Goal: Task Accomplishment & Management: Complete application form

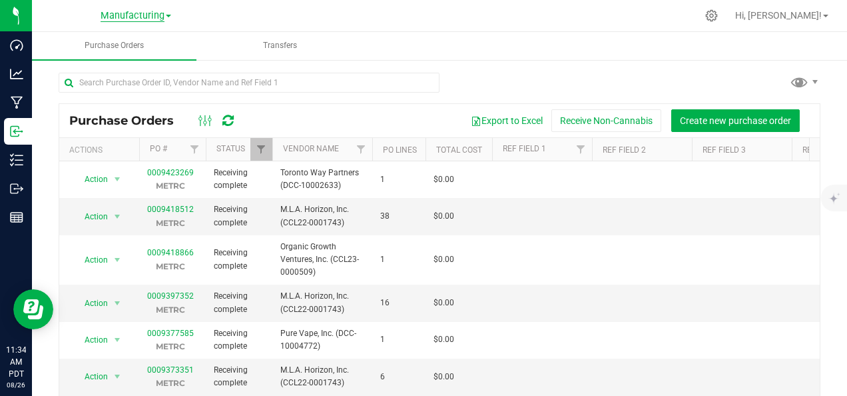
click at [137, 17] on span "Manufacturing" at bounding box center [133, 16] width 64 height 12
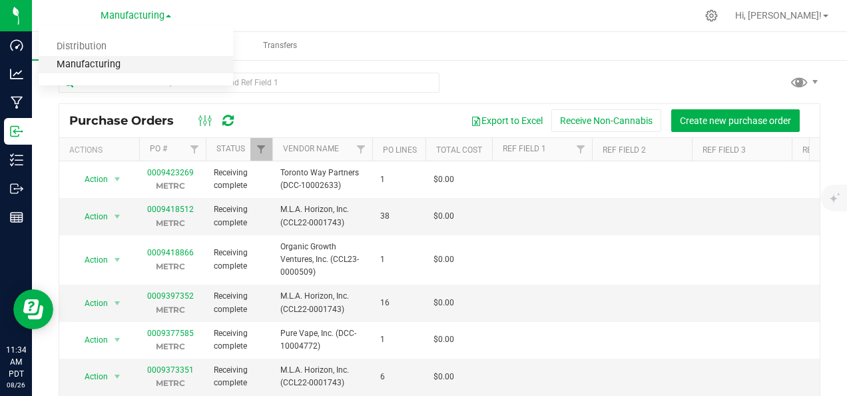
click at [117, 69] on link "Manufacturing" at bounding box center [136, 65] width 195 height 18
click at [322, 220] on span "M.L.A. Horizon, Inc. (CCL22-0001743)" at bounding box center [322, 215] width 84 height 25
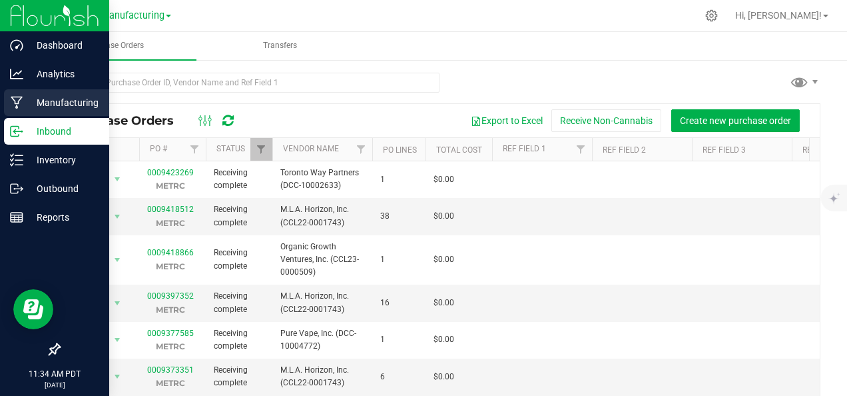
click at [15, 97] on icon at bounding box center [17, 103] width 12 height 13
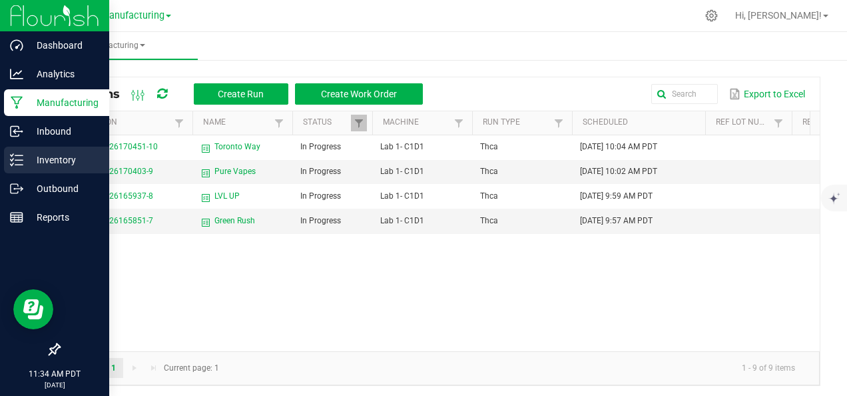
click at [33, 164] on p "Inventory" at bounding box center [63, 160] width 80 height 16
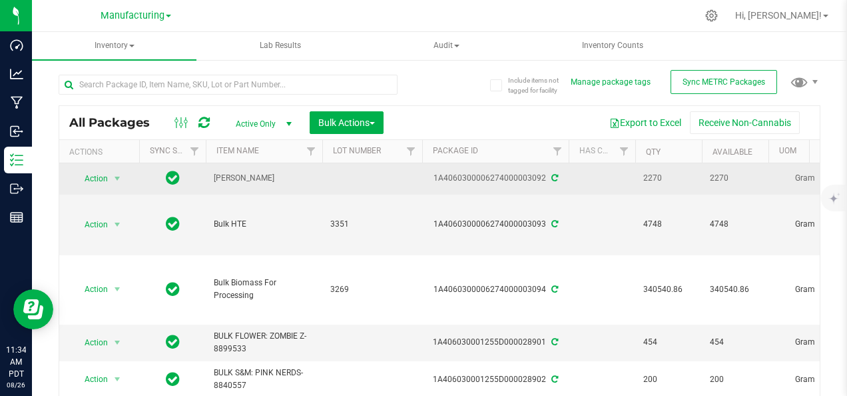
click at [289, 176] on span "[PERSON_NAME]" at bounding box center [264, 178] width 101 height 13
drag, startPoint x: 529, startPoint y: 173, endPoint x: 537, endPoint y: 187, distance: 15.5
click at [537, 187] on td "1A4060300006274000003092" at bounding box center [495, 178] width 147 height 31
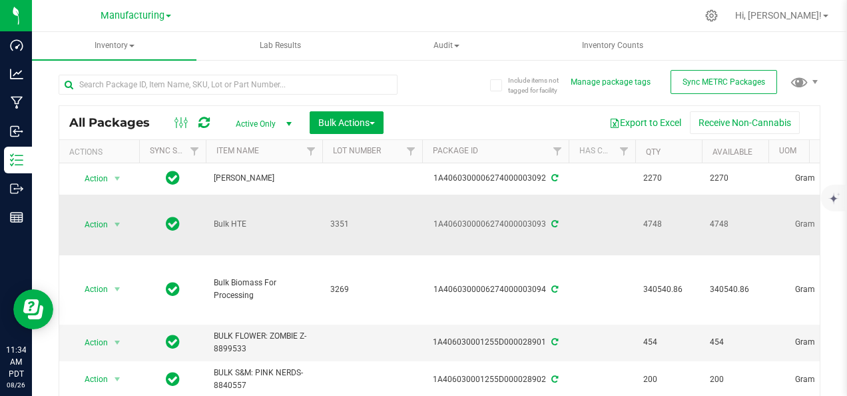
drag, startPoint x: 537, startPoint y: 187, endPoint x: 532, endPoint y: 225, distance: 38.3
click at [532, 225] on div "1A4060300006274000003093" at bounding box center [495, 224] width 151 height 13
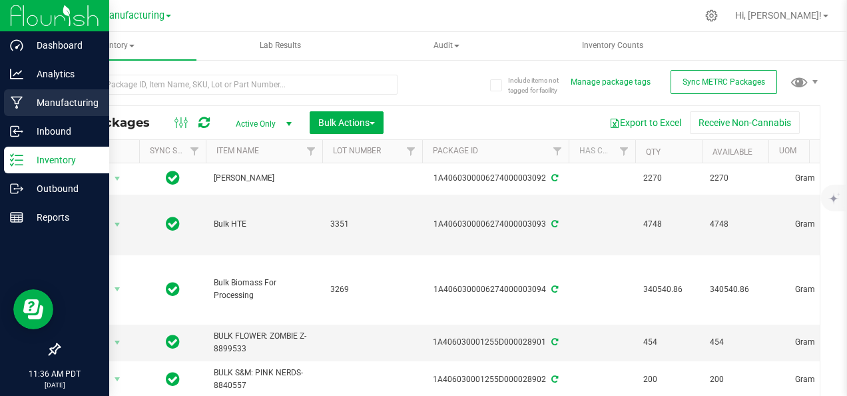
click at [13, 107] on icon at bounding box center [17, 102] width 13 height 13
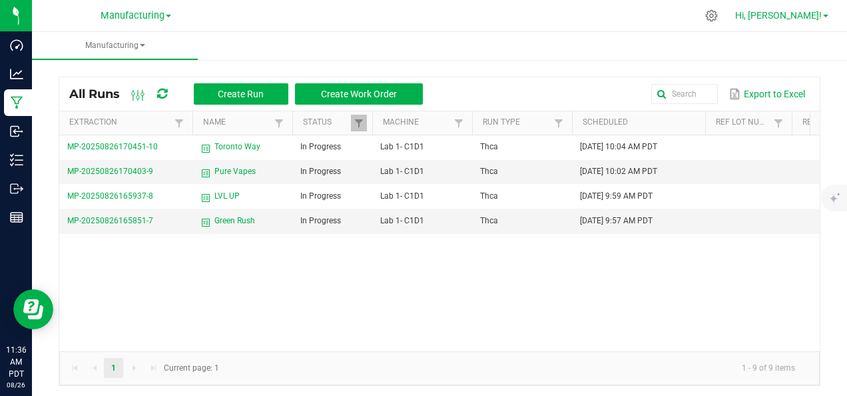
click at [810, 13] on span "Hi, [PERSON_NAME]!" at bounding box center [779, 15] width 87 height 11
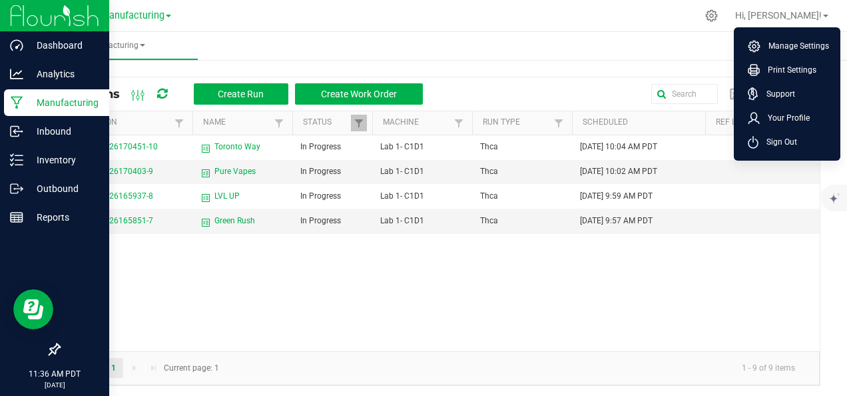
click at [17, 14] on img at bounding box center [54, 15] width 89 height 31
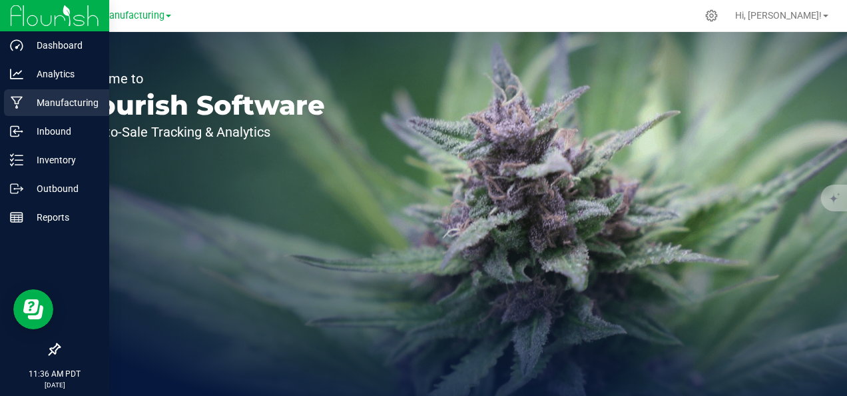
click at [75, 103] on p "Manufacturing" at bounding box center [63, 103] width 80 height 16
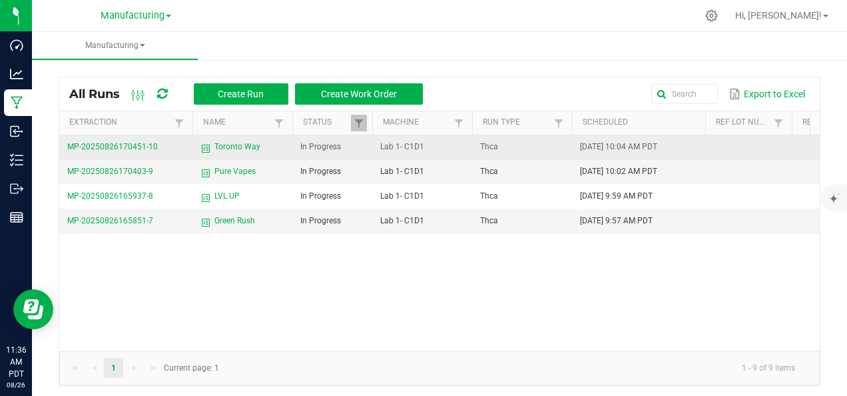
click at [231, 146] on span "Toronto Way" at bounding box center [238, 147] width 46 height 13
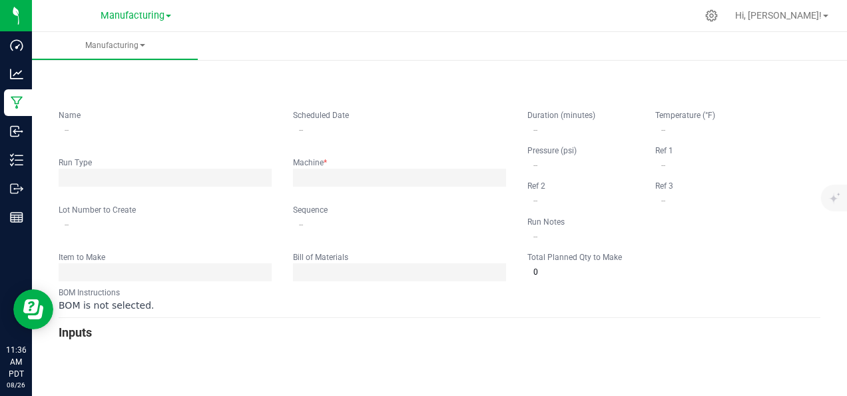
type input "Toronto Way"
type input "[DATE] 10:04 AM"
type input "0"
type input "15,000"
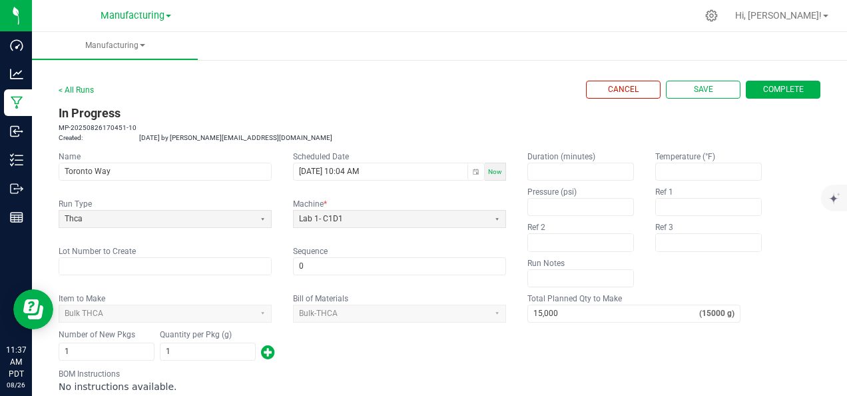
click at [422, 73] on div "< All Runs Cancel Save Complete In Progress MP-20250826170451-10 Created: [DATE…" at bounding box center [440, 260] width 762 height 381
click at [714, 89] on button "Save" at bounding box center [703, 90] width 75 height 18
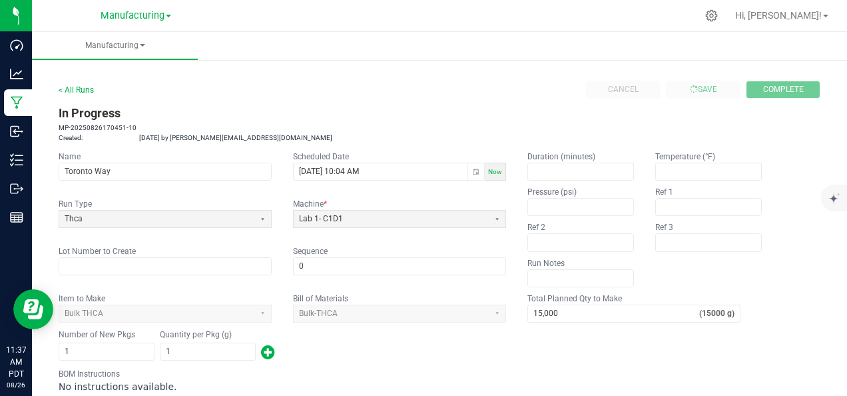
type input "0"
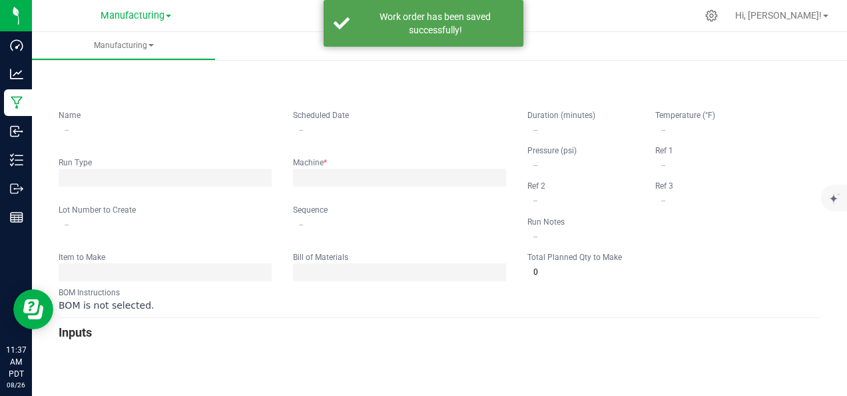
type input "Toronto Way"
type input "[DATE] 10:04 AM"
type input "0"
type input "15,000"
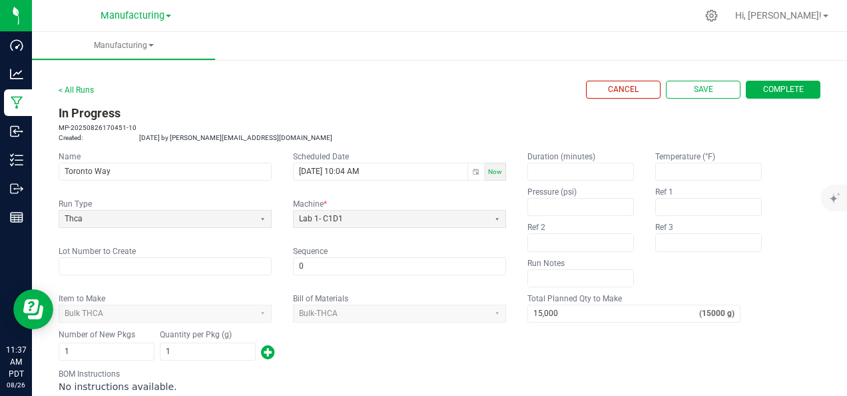
click at [57, 89] on div "< All Runs Cancel Save Complete In Progress MP-20250826170451-10 Created: [DATE…" at bounding box center [440, 261] width 816 height 408
click at [65, 88] on link "< All Runs" at bounding box center [76, 89] width 35 height 9
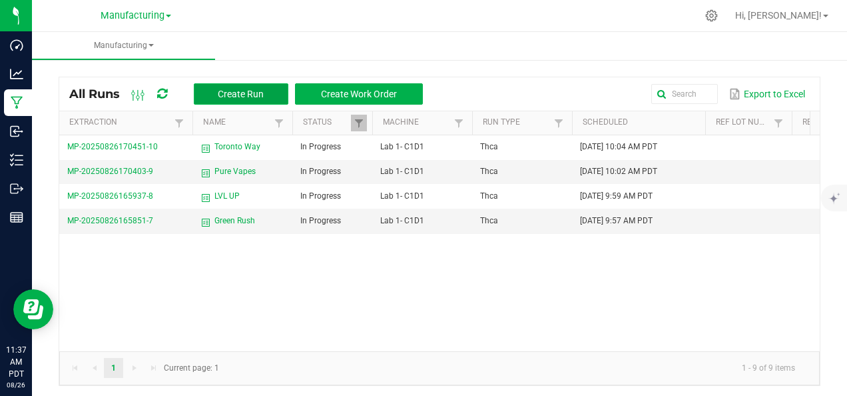
click at [251, 93] on span "Create Run" at bounding box center [241, 94] width 46 height 11
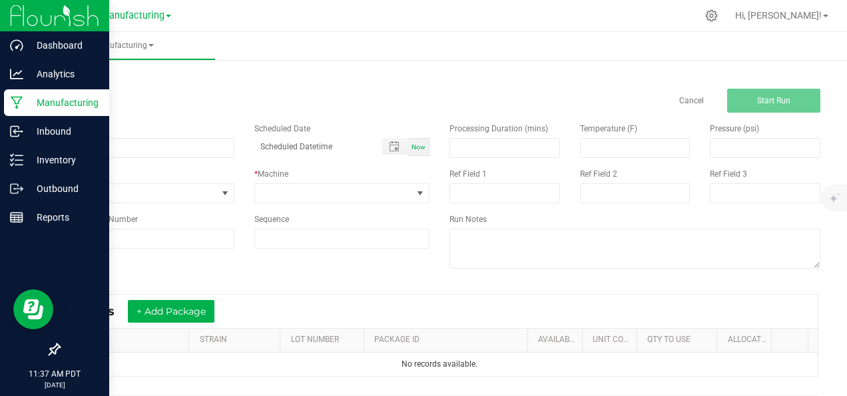
drag, startPoint x: 242, startPoint y: 146, endPoint x: 16, endPoint y: 101, distance: 230.4
click at [16, 101] on icon at bounding box center [17, 102] width 13 height 13
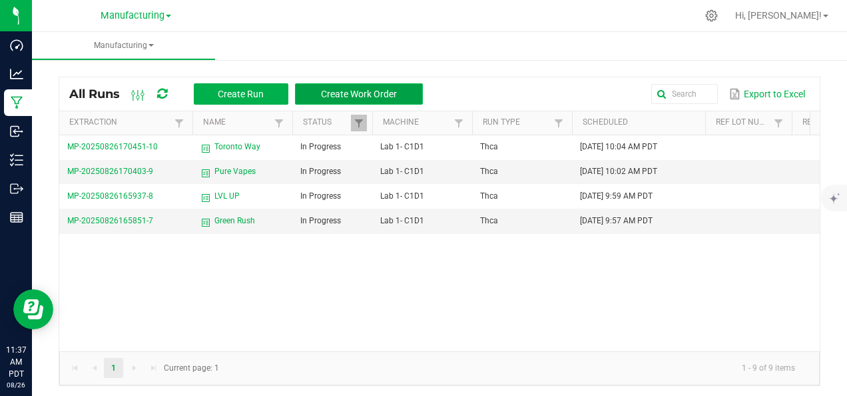
click at [333, 95] on span "Create Work Order" at bounding box center [359, 94] width 76 height 11
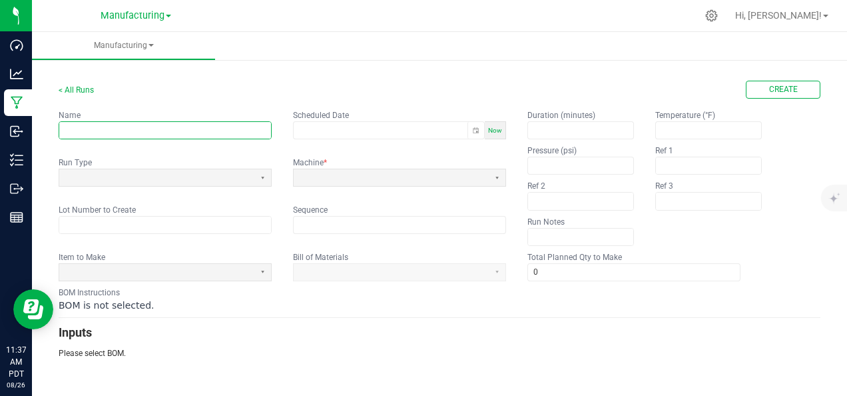
click at [153, 129] on input "text" at bounding box center [165, 130] width 212 height 17
click at [374, 182] on span at bounding box center [391, 177] width 195 height 17
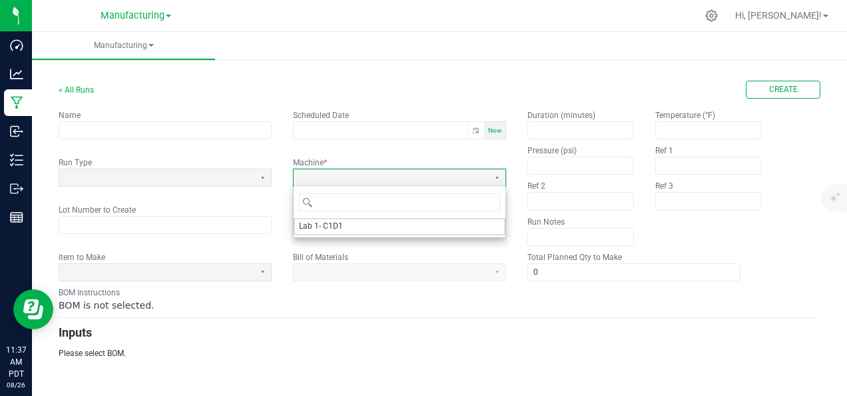
click at [501, 257] on kendo-formfield "Bill of Materials" at bounding box center [399, 266] width 213 height 30
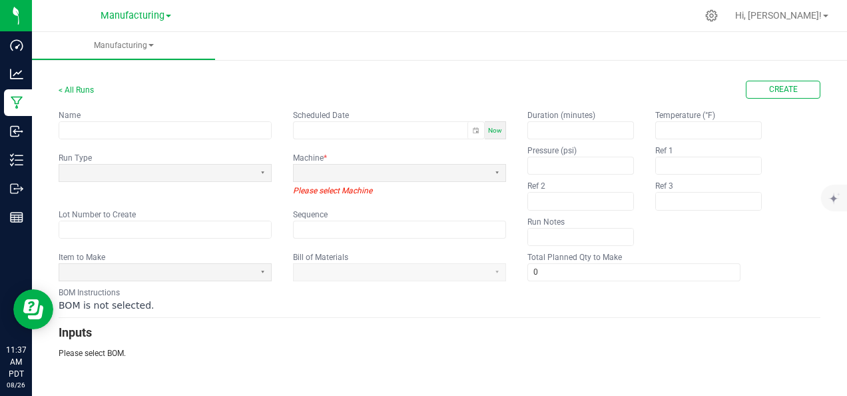
drag, startPoint x: 501, startPoint y: 257, endPoint x: 500, endPoint y: 265, distance: 8.1
click at [500, 265] on kendo-formfield "Bill of Materials" at bounding box center [399, 266] width 213 height 30
click at [500, 267] on app-dropdownlist-async at bounding box center [399, 271] width 213 height 9
click at [494, 273] on app-dropdownlist-async at bounding box center [399, 271] width 213 height 9
click at [245, 168] on span at bounding box center [157, 172] width 185 height 11
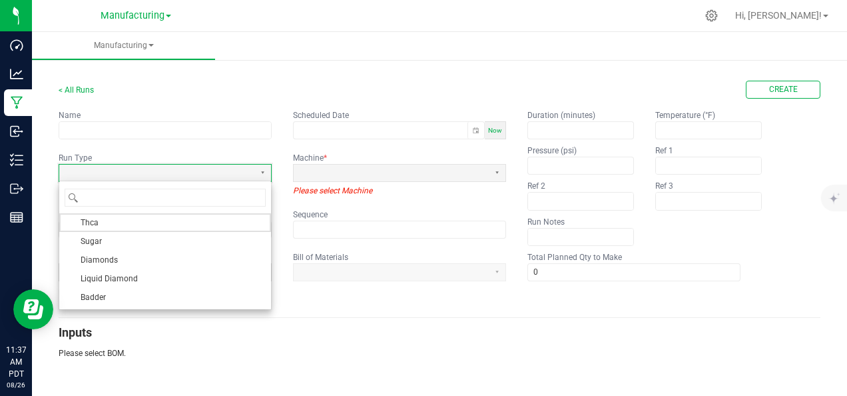
click at [280, 349] on p "Please select BOM." at bounding box center [440, 353] width 762 height 12
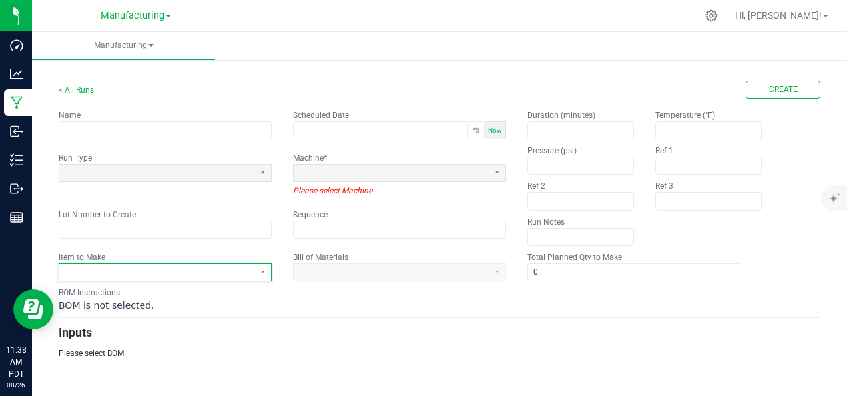
click at [248, 277] on span at bounding box center [156, 272] width 195 height 17
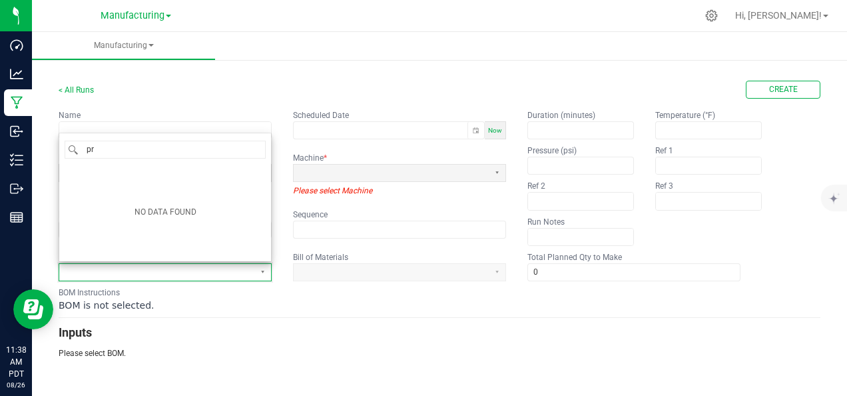
type input "pre"
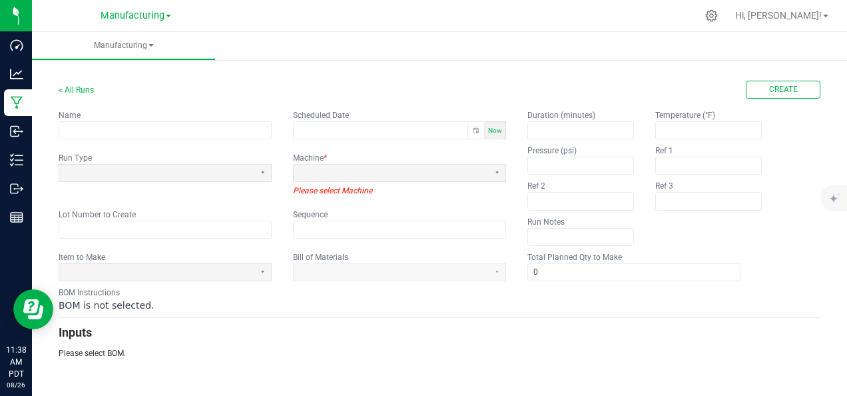
click at [268, 307] on div "BOM is not selected." at bounding box center [440, 304] width 762 height 13
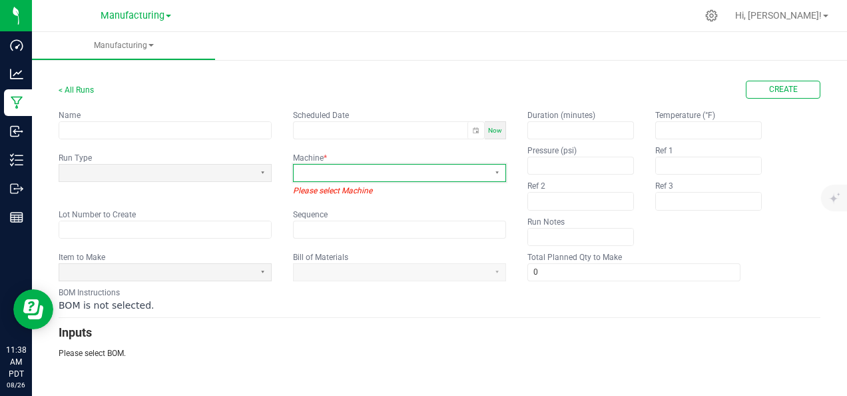
click at [343, 171] on span at bounding box center [391, 172] width 185 height 11
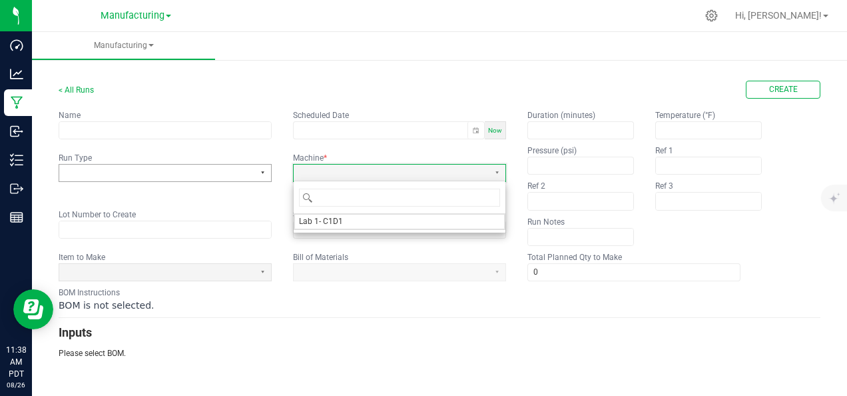
click at [261, 165] on button "Select" at bounding box center [263, 173] width 17 height 17
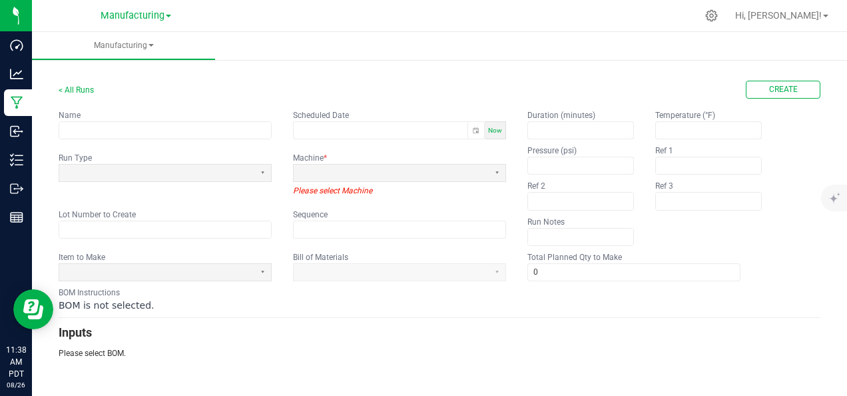
click at [404, 290] on div "BOM Instructions BOM is not selected." at bounding box center [440, 298] width 762 height 25
click at [243, 269] on span at bounding box center [157, 272] width 185 height 11
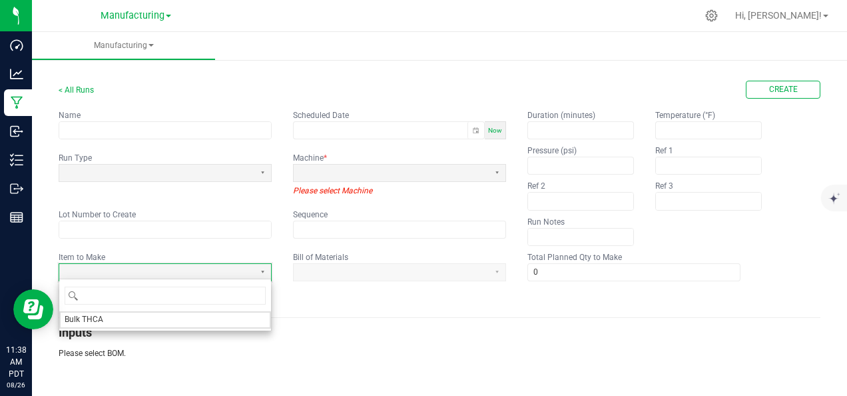
click at [439, 347] on p "Please select BOM." at bounding box center [440, 353] width 762 height 12
